Goal: Information Seeking & Learning: Learn about a topic

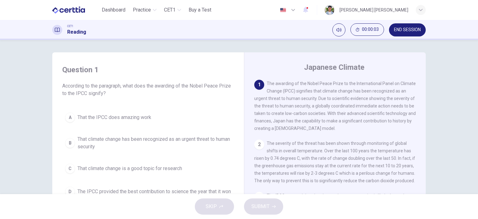
scroll to position [62, 0]
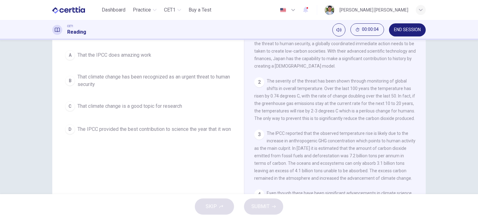
click at [99, 108] on span "That climate change is a good topic for research" at bounding box center [129, 105] width 105 height 7
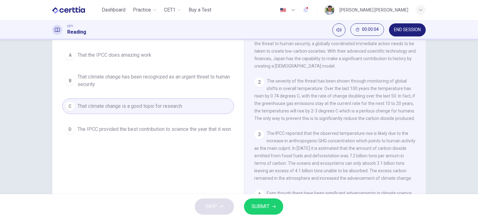
click at [259, 196] on div "SKIP SUBMIT" at bounding box center [239, 206] width 478 height 25
click at [263, 202] on span "SUBMIT" at bounding box center [260, 206] width 18 height 9
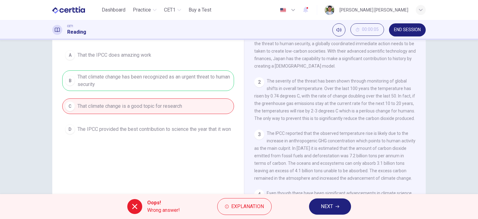
click at [311, 204] on button "NEXT" at bounding box center [330, 206] width 42 height 16
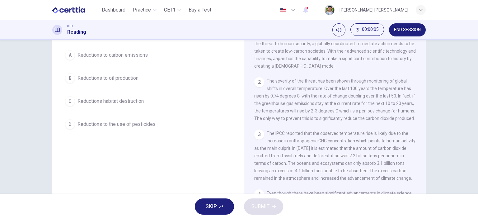
click at [123, 120] on span "Reductions to the use of pesticides" at bounding box center [116, 123] width 78 height 7
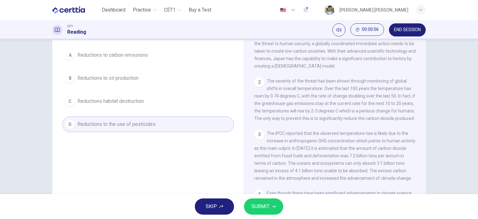
click at [259, 200] on button "SUBMIT" at bounding box center [263, 206] width 39 height 16
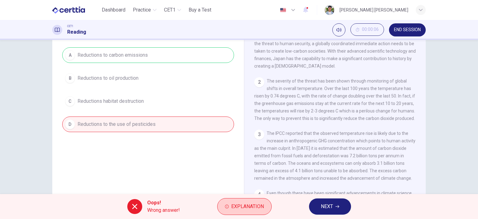
click at [248, 205] on span "Explanation" at bounding box center [247, 206] width 33 height 9
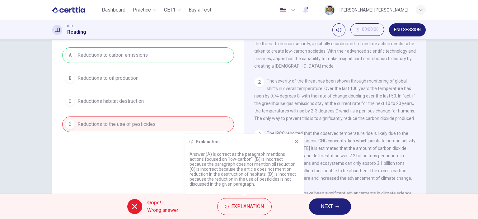
click at [289, 150] on div "Explanation Answer (A) is correct as the paragraph mentions actions focused on …" at bounding box center [243, 164] width 119 height 60
click at [293, 144] on div "Explanation Answer (A) is correct as the paragraph mentions actions focused on …" at bounding box center [243, 164] width 119 height 60
click at [295, 142] on icon at bounding box center [296, 141] width 5 height 5
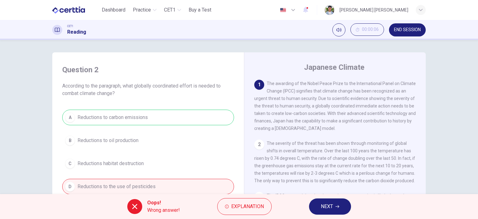
scroll to position [87, 0]
